Goal: Register for event/course

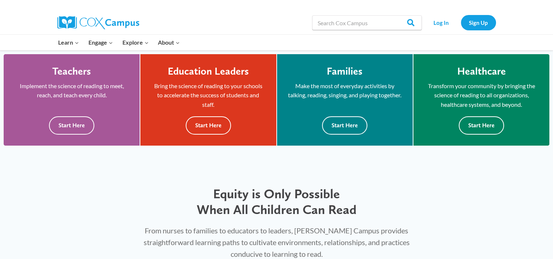
scroll to position [190, 0]
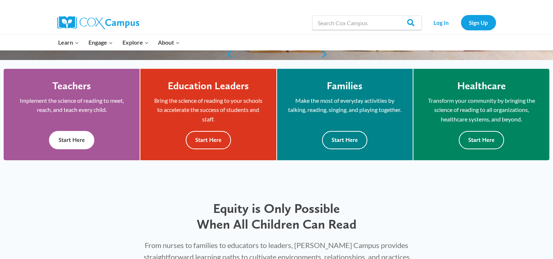
click at [79, 145] on button "Start Here" at bounding box center [71, 140] width 45 height 18
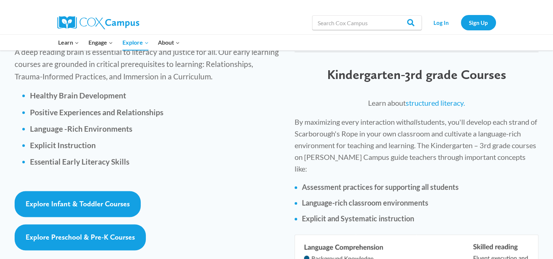
scroll to position [1082, 0]
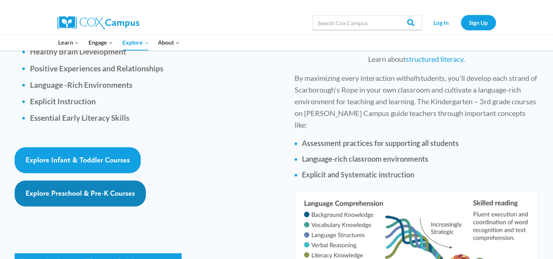
click at [66, 180] on link "Explore Preschool & Pre-K Courses" at bounding box center [80, 193] width 131 height 26
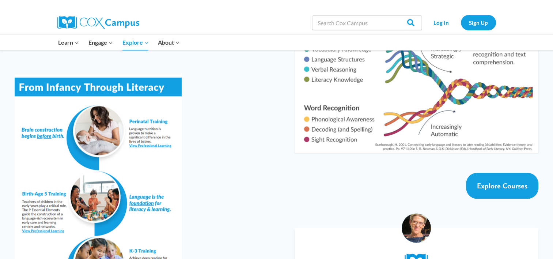
scroll to position [1243, 0]
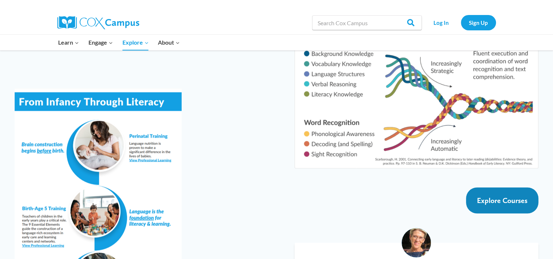
click at [506, 187] on link "Explore Courses" at bounding box center [502, 200] width 72 height 26
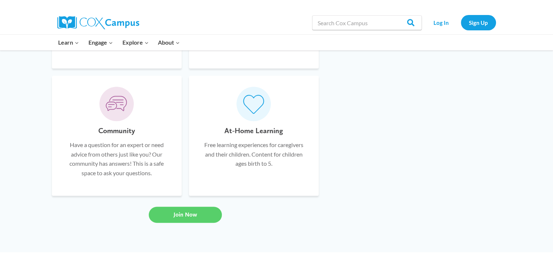
scroll to position [585, 0]
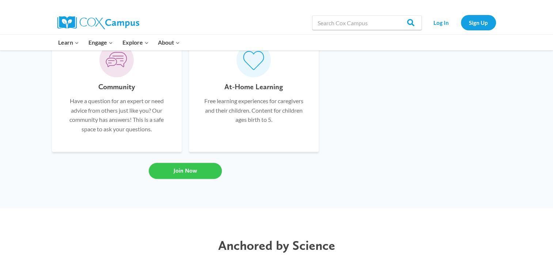
click at [168, 174] on link "Join Now" at bounding box center [185, 171] width 73 height 16
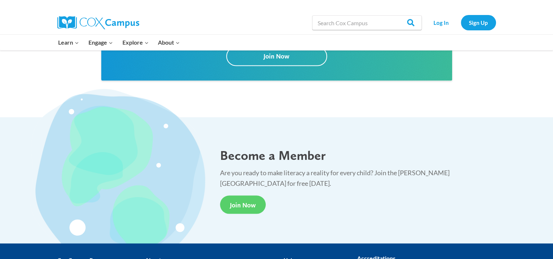
scroll to position [1381, 0]
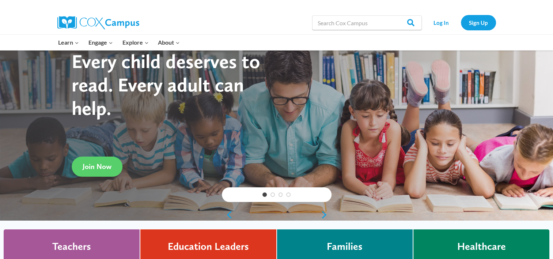
scroll to position [15, 0]
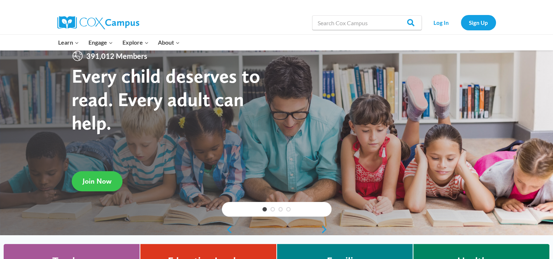
click at [88, 183] on span "Join Now" at bounding box center [97, 181] width 29 height 9
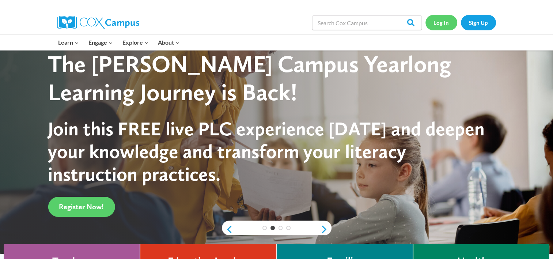
click at [446, 18] on link "Log In" at bounding box center [442, 22] width 32 height 15
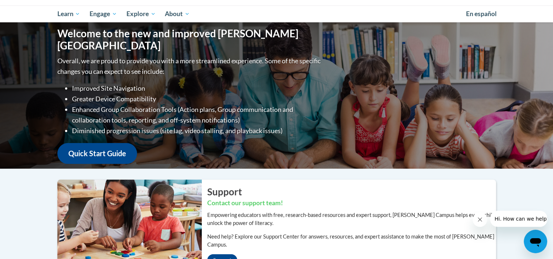
scroll to position [29, 0]
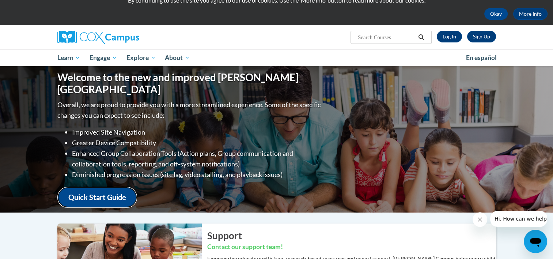
click at [109, 187] on link "Quick Start Guide" at bounding box center [97, 197] width 80 height 21
click at [114, 192] on link "Quick Start Guide" at bounding box center [97, 197] width 80 height 21
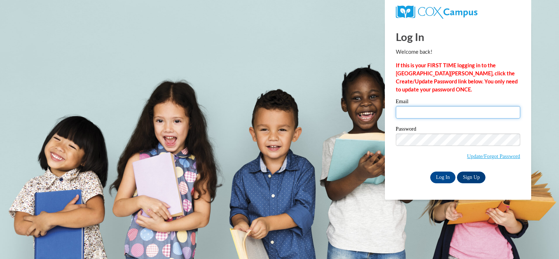
click at [435, 113] on input "Email" at bounding box center [458, 112] width 124 height 12
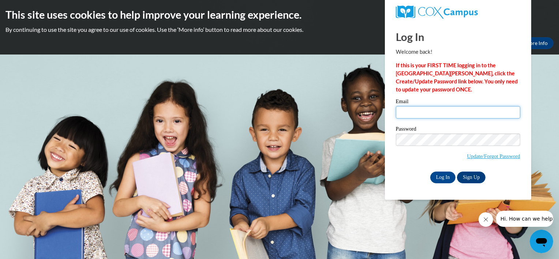
type input "mthomas0118@aol.com"
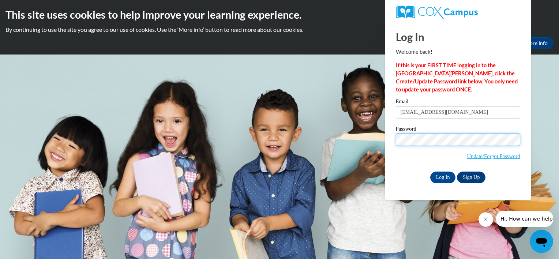
click at [430, 172] on input "Log In" at bounding box center [443, 178] width 26 height 12
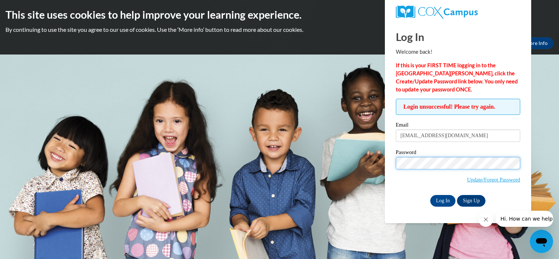
click at [430, 195] on input "Log In" at bounding box center [443, 201] width 26 height 12
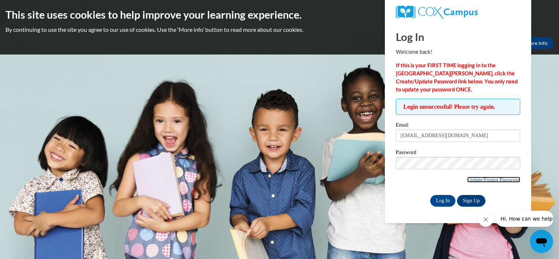
click at [481, 178] on link "Update/Forgot Password" at bounding box center [493, 180] width 53 height 6
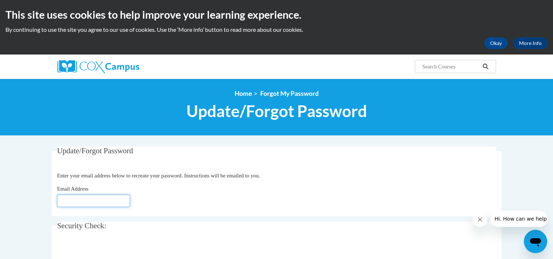
click at [121, 201] on input "Email Address" at bounding box center [93, 201] width 73 height 12
type input "M"
type input "[EMAIL_ADDRESS][DOMAIN_NAME]"
click at [208, 161] on fieldset "Update/Forgot Password Please enter your email address Enter your email address…" at bounding box center [277, 181] width 450 height 69
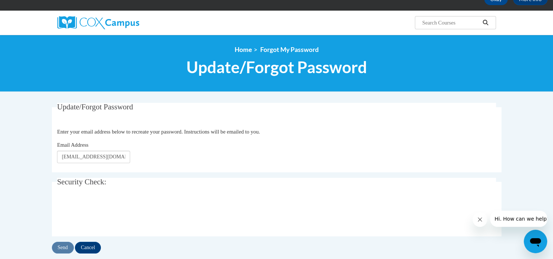
scroll to position [59, 0]
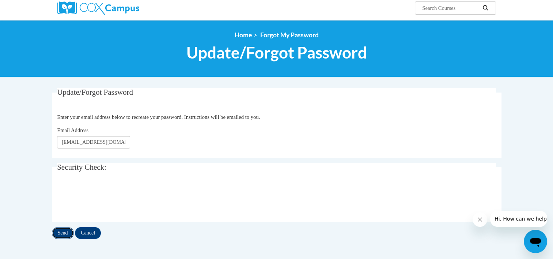
click at [66, 231] on input "Send" at bounding box center [63, 233] width 22 height 12
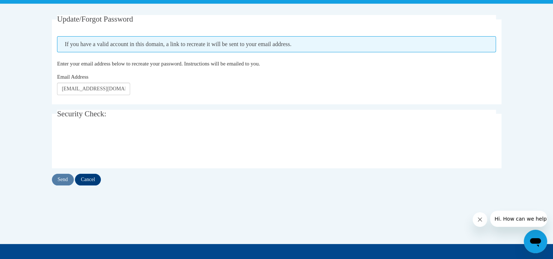
scroll to position [146, 0]
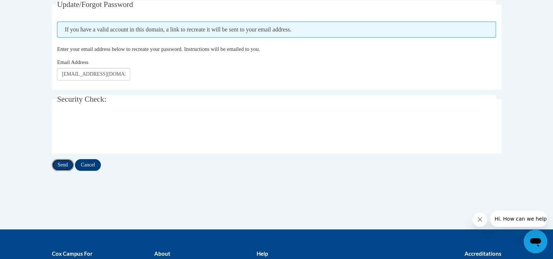
click at [60, 166] on input "Send" at bounding box center [63, 165] width 22 height 12
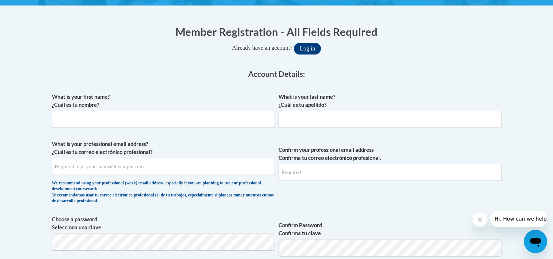
scroll to position [146, 0]
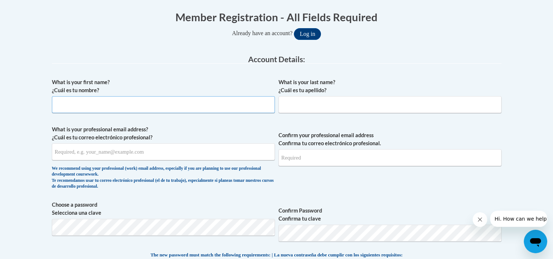
click at [178, 106] on input "What is your first name? ¿Cuál es tu nombre?" at bounding box center [163, 104] width 223 height 17
type input "maranda"
type input "h"
type input "thomas"
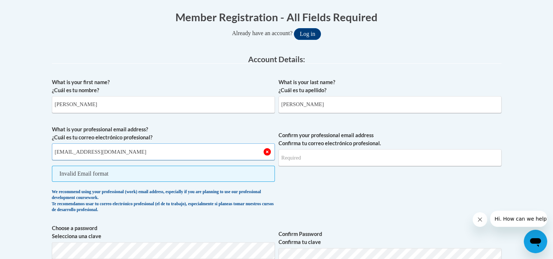
type input "[EMAIL_ADDRESS][DOMAIN_NAME]"
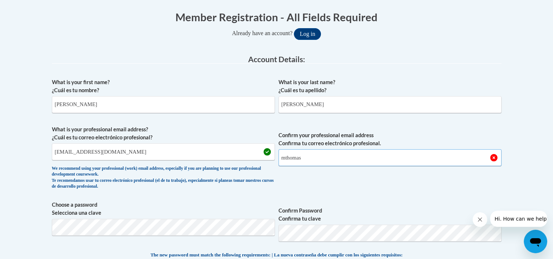
type input "[EMAIL_ADDRESS][DOMAIN_NAME]"
click at [362, 191] on span "Confirm your professional email address Confirma tu correo electrónico profesio…" at bounding box center [390, 159] width 223 height 68
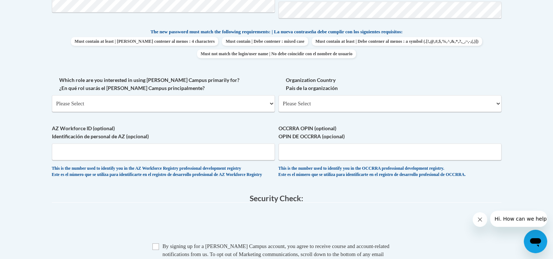
scroll to position [372, 0]
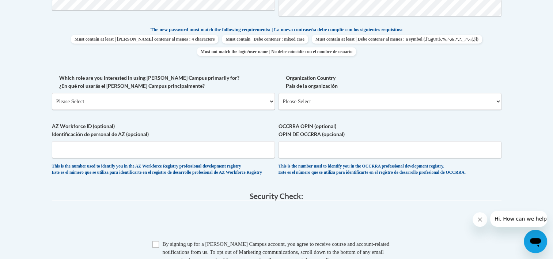
click at [91, 110] on div "Which role are you interested in using Cox Campus primarily for? ¿En qué rol us…" at bounding box center [163, 94] width 223 height 41
click at [88, 105] on select "Please Select College/University | Colegio/Universidad Community/Nonprofit Part…" at bounding box center [163, 101] width 223 height 17
select select "fbf2d438-af2f-41f8-98f1-81c410e29de3"
click at [52, 93] on select "Please Select College/University | Colegio/Universidad Community/Nonprofit Part…" at bounding box center [163, 101] width 223 height 17
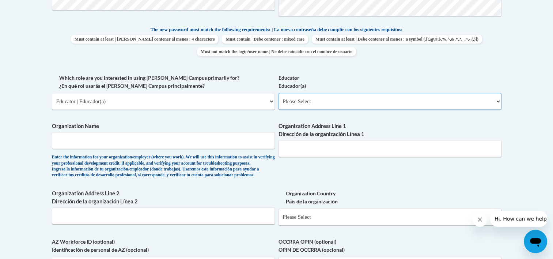
click at [309, 96] on select "Please Select Early Learning/Daycare Teacher/Family Home Care Provider | Maestr…" at bounding box center [390, 101] width 223 height 17
select select "5e2af403-4f2c-4e49-a02f-103e55d7b75b"
click at [279, 93] on select "Please Select Early Learning/Daycare Teacher/Family Home Care Provider | Maestr…" at bounding box center [390, 101] width 223 height 17
click at [143, 142] on input "Organization Name" at bounding box center [163, 140] width 223 height 17
type input "St.Athanasius Preschool"
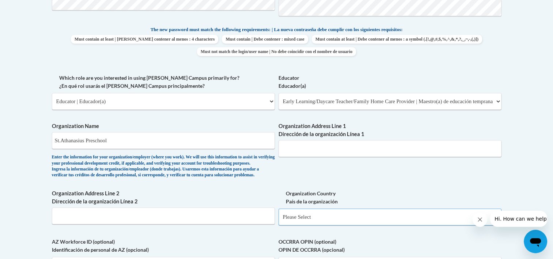
click at [301, 225] on select "Please Select United States | Estados Unidos Outside of the United States | Fue…" at bounding box center [390, 216] width 223 height 17
select select "ad49bcad-a171-4b2e-b99c-48b446064914"
click at [279, 220] on select "Please Select United States | Estados Unidos Outside of the United States | Fue…" at bounding box center [390, 216] width 223 height 17
select select
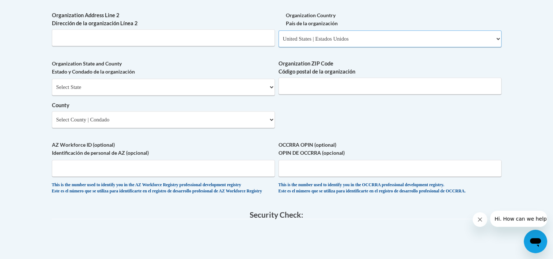
scroll to position [563, 0]
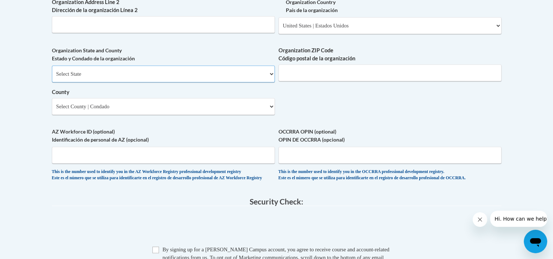
click at [185, 82] on select "Select State Alabama Alaska Arizona Arkansas California Colorado Connecticut De…" at bounding box center [163, 73] width 223 height 17
select select "Kentucky"
click at [52, 78] on select "Select State Alabama Alaska Arizona Arkansas California Colorado Connecticut De…" at bounding box center [163, 73] width 223 height 17
click at [309, 81] on input "Organization ZIP Code Código postal de la organización" at bounding box center [390, 72] width 223 height 17
type input "40228"
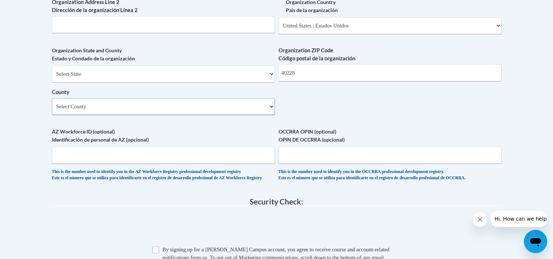
click at [103, 115] on select "Select County Adair Allen Anderson Ballard Barren Bath Bell Boone Bourbon Boyd …" at bounding box center [163, 106] width 223 height 17
select select "Jefferson"
click at [52, 110] on select "Select County Adair Allen Anderson Ballard Barren Bath Bell Boone Bourbon Boyd …" at bounding box center [163, 106] width 223 height 17
click at [219, 237] on span at bounding box center [277, 227] width 450 height 29
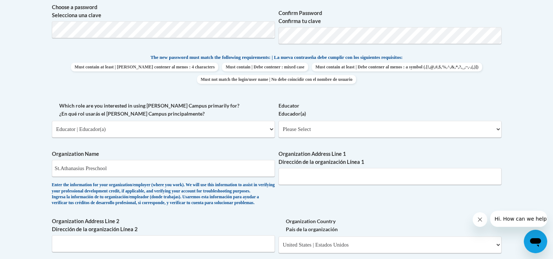
scroll to position [341, 0]
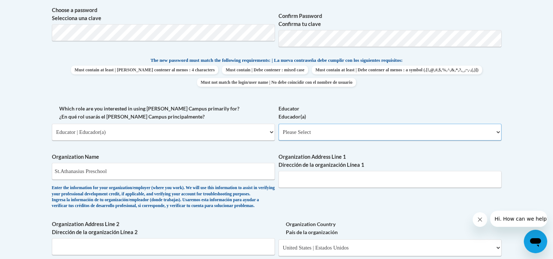
click at [384, 127] on select "Please Select Early Learning/Daycare Teacher/Family Home Care Provider | Maestr…" at bounding box center [390, 132] width 223 height 17
select select "5e2af403-4f2c-4e49-a02f-103e55d7b75b"
click at [279, 124] on select "Please Select Early Learning/Daycare Teacher/Family Home Care Provider | Maestr…" at bounding box center [390, 132] width 223 height 17
select select "null"
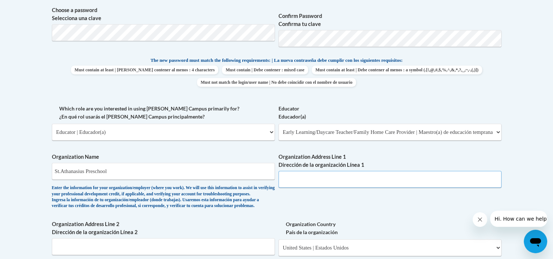
click at [345, 182] on input "Organization Address Line 1 Dirección de la organización Línea 1" at bounding box center [390, 179] width 223 height 17
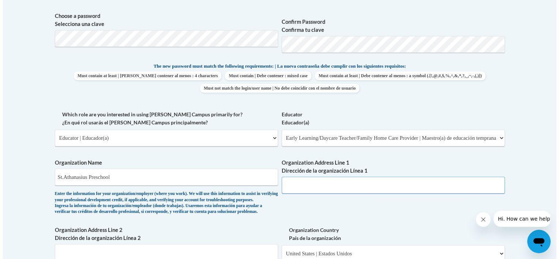
scroll to position [320, 0]
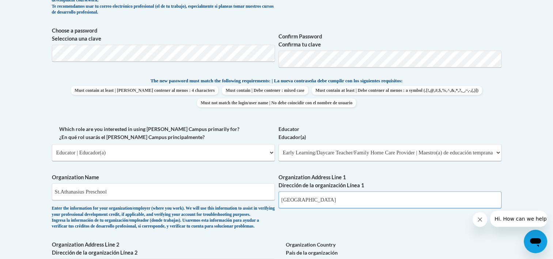
type input "5915 Outer Loop"
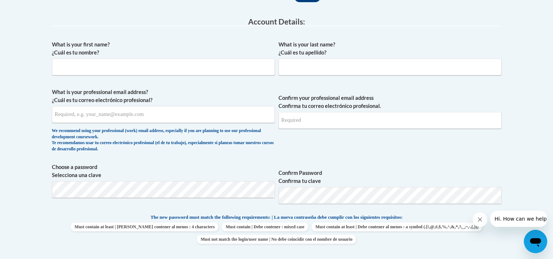
scroll to position [145, 0]
click at [89, 67] on input "What is your first name? ¿Cuál es tu nombre?" at bounding box center [163, 66] width 223 height 17
type input "maranda"
type input "thomas"
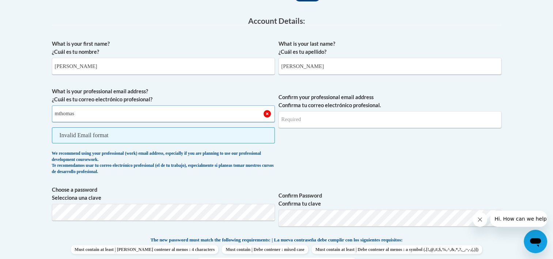
type input "mthomas0118@aol.com"
select select "ad49bcad-a171-4b2e-b99c-48b446064914"
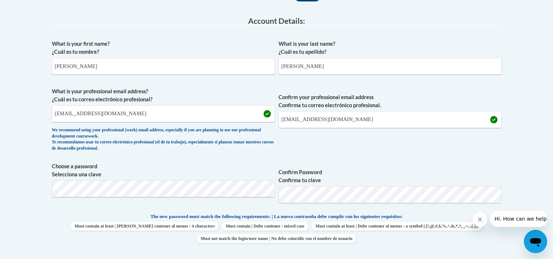
click at [483, 163] on span "Confirm Password Confirma tu clave" at bounding box center [390, 185] width 223 height 46
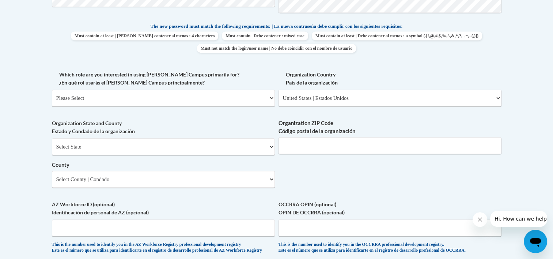
scroll to position [344, 0]
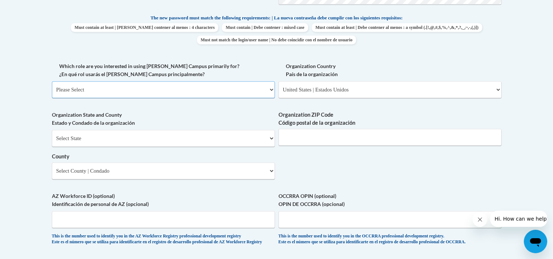
click at [224, 81] on select "Please Select College/University | Colegio/Universidad Community/Nonprofit Part…" at bounding box center [163, 89] width 223 height 17
select select "fbf2d438-af2f-41f8-98f1-81c410e29de3"
click at [52, 81] on select "Please Select College/University | Colegio/Universidad Community/Nonprofit Part…" at bounding box center [163, 89] width 223 height 17
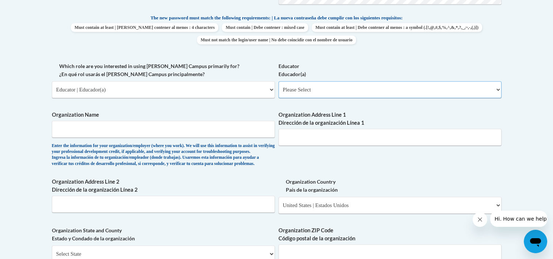
click at [306, 89] on select "Please Select Early Learning/Daycare Teacher/Family Home Care Provider | Maestr…" at bounding box center [390, 89] width 223 height 17
select select "5e2af403-4f2c-4e49-a02f-103e55d7b75b"
click at [279, 81] on select "Please Select Early Learning/Daycare Teacher/Family Home Care Provider | Maestr…" at bounding box center [390, 89] width 223 height 17
click at [194, 136] on input "Organization Name" at bounding box center [163, 129] width 223 height 17
type input "St.Athanasius Preschool"
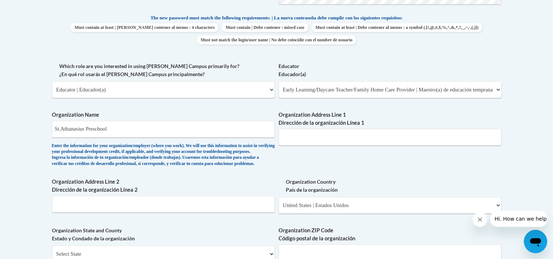
type input "5915 Outer Loop"
type input "40228"
click at [102, 212] on input "Organization Address Line 2 Dirección de la organización Línea 2" at bounding box center [163, 204] width 223 height 17
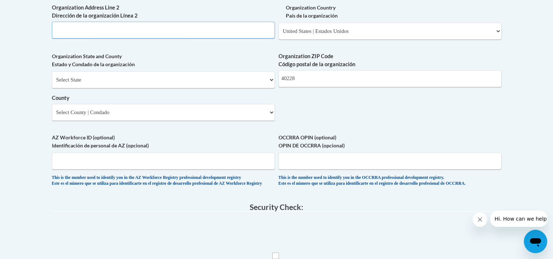
scroll to position [519, 0]
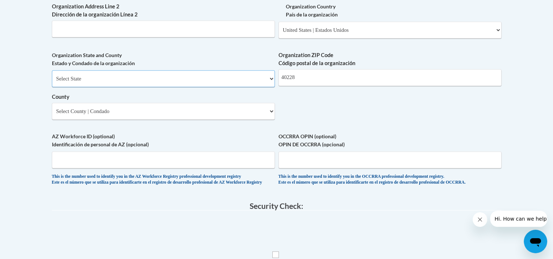
click at [244, 87] on select "Select State Alabama Alaska Arizona Arkansas California Colorado Connecticut De…" at bounding box center [163, 78] width 223 height 17
click at [226, 87] on select "Select State Alabama Alaska Arizona Arkansas California Colorado Connecticut De…" at bounding box center [163, 78] width 223 height 17
select select "Kentucky"
click at [52, 82] on select "Select State Alabama Alaska Arizona Arkansas California Colorado Connecticut De…" at bounding box center [163, 78] width 223 height 17
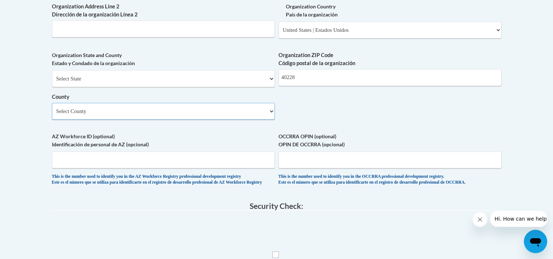
click at [120, 120] on select "Select County Adair Allen Anderson Ballard Barren Bath Bell Boone Bourbon Boyd …" at bounding box center [163, 111] width 223 height 17
select select "Jefferson"
click at [52, 114] on select "Select County Adair Allen Anderson Ballard Barren Bath Bell Boone Bourbon Boyd …" at bounding box center [163, 111] width 223 height 17
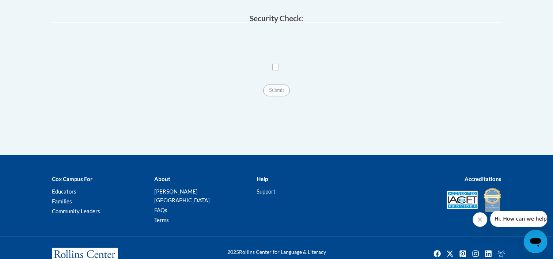
scroll to position [721, 0]
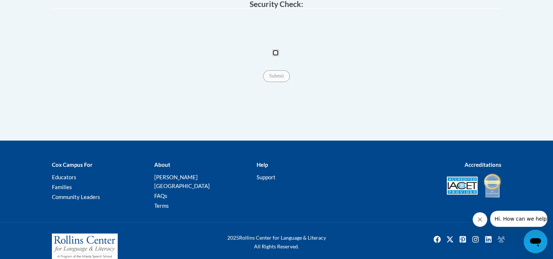
click at [275, 56] on input "Checkbox" at bounding box center [275, 52] width 7 height 7
checkbox input "true"
click at [277, 82] on input "Submit" at bounding box center [276, 76] width 26 height 12
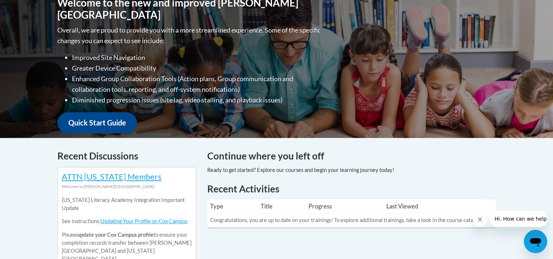
scroll to position [41, 0]
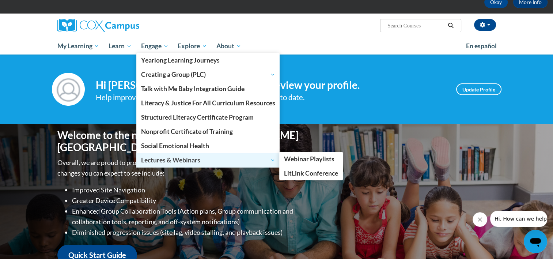
click at [158, 156] on span "Lectures & Webinars" at bounding box center [208, 160] width 134 height 9
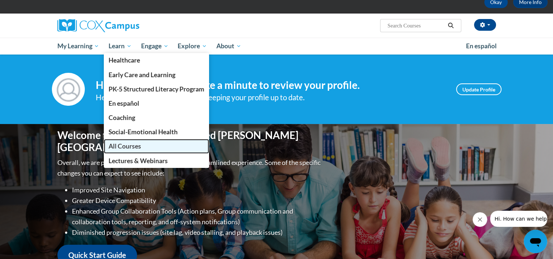
click at [122, 150] on link "All Courses" at bounding box center [156, 146] width 105 height 14
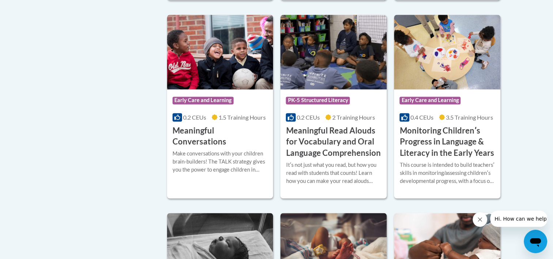
scroll to position [1145, 0]
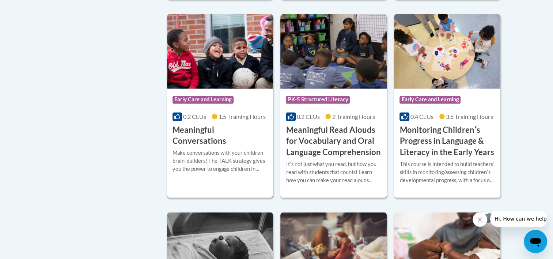
click at [240, 143] on h3 "Meaningful Conversations" at bounding box center [220, 135] width 95 height 23
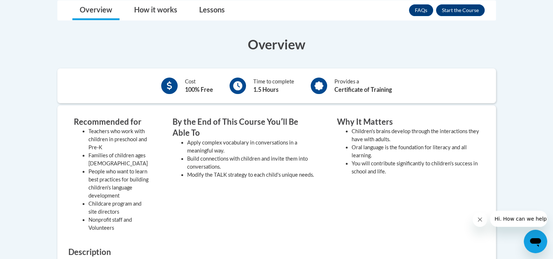
scroll to position [166, 0]
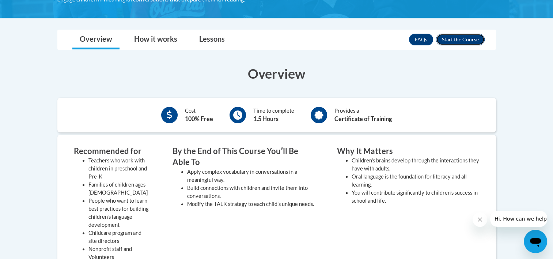
click at [459, 38] on button "Enroll" at bounding box center [460, 40] width 49 height 12
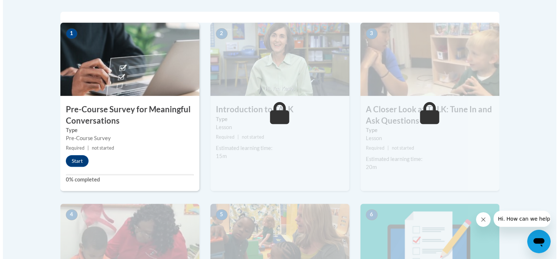
scroll to position [249, 0]
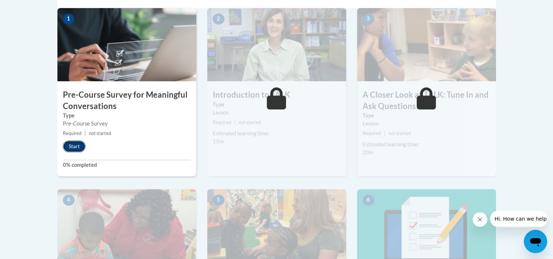
click at [74, 145] on button "Start" at bounding box center [74, 146] width 23 height 12
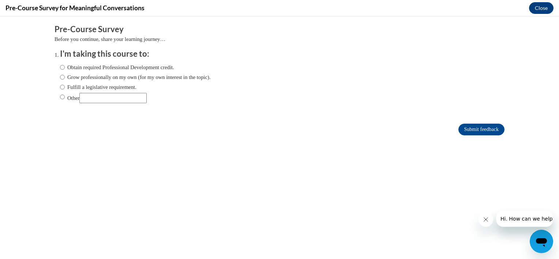
scroll to position [0, 0]
click at [109, 77] on label "Grow professionally on my own (for my own interest in the topic)." at bounding box center [135, 77] width 151 height 8
click at [65, 77] on input "Grow professionally on my own (for my own interest in the topic)." at bounding box center [62, 77] width 5 height 8
radio input "true"
click at [467, 128] on input "Submit feedback" at bounding box center [481, 130] width 46 height 12
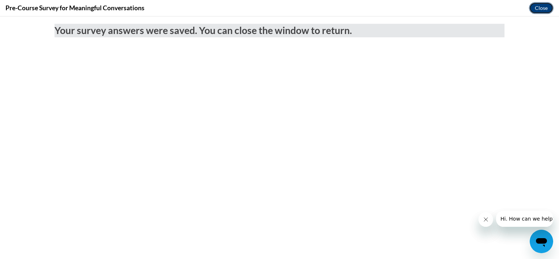
click at [544, 7] on button "Close" at bounding box center [541, 8] width 25 height 12
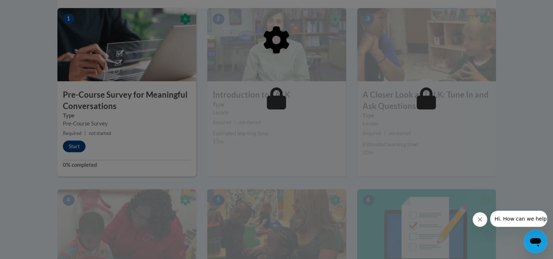
click at [87, 145] on div at bounding box center [276, 77] width 439 height 139
click at [78, 146] on div at bounding box center [276, 77] width 439 height 139
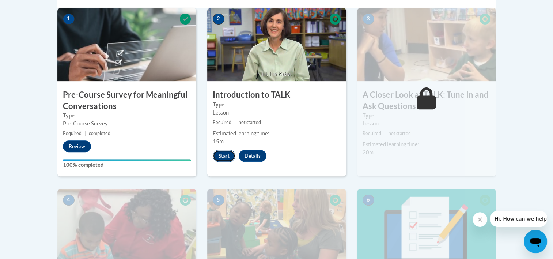
click at [224, 159] on button "Start" at bounding box center [224, 156] width 23 height 12
